Goal: Information Seeking & Learning: Learn about a topic

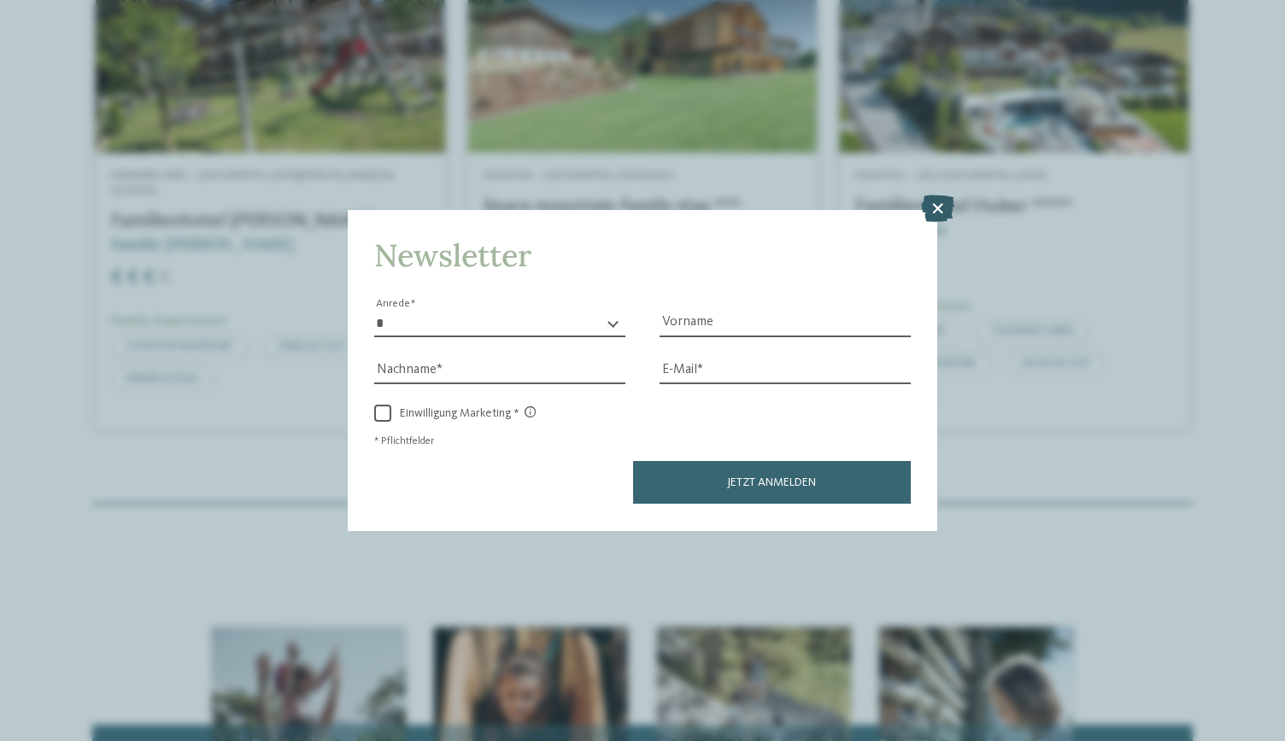
click at [935, 211] on icon at bounding box center [937, 209] width 33 height 27
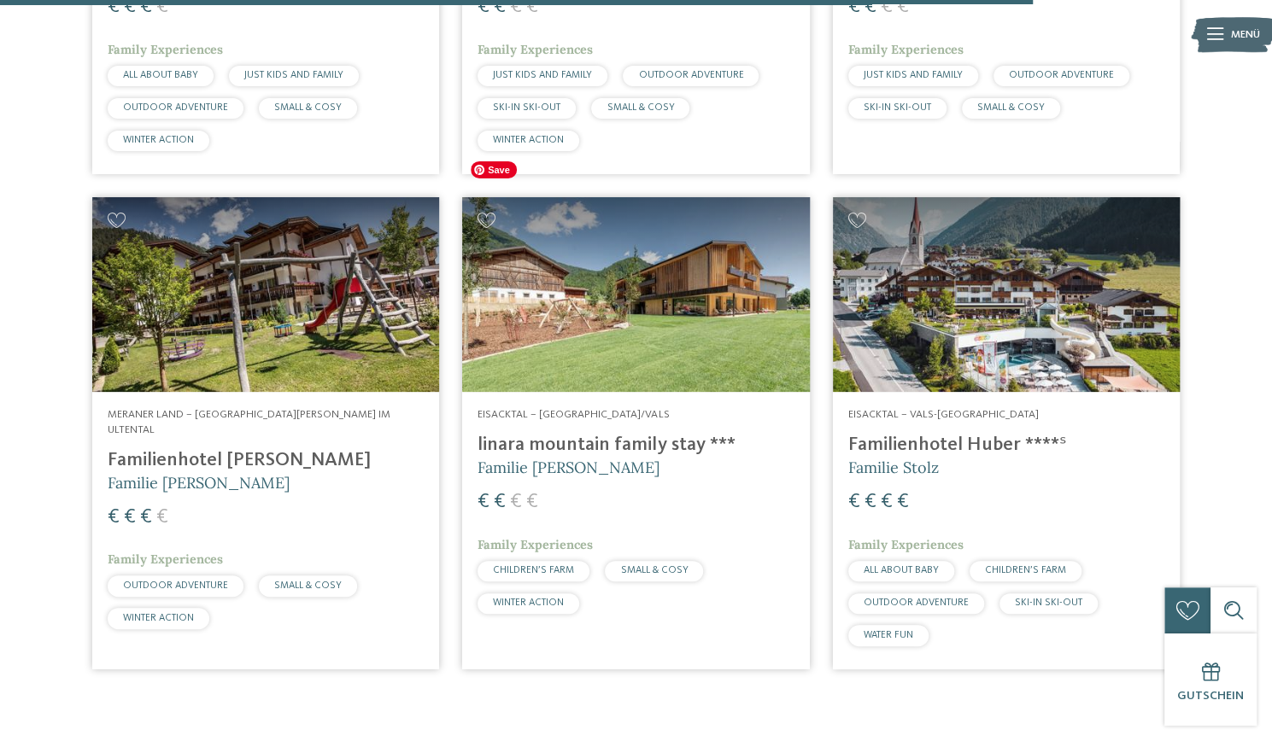
scroll to position [3437, 0]
